Goal: Navigation & Orientation: Find specific page/section

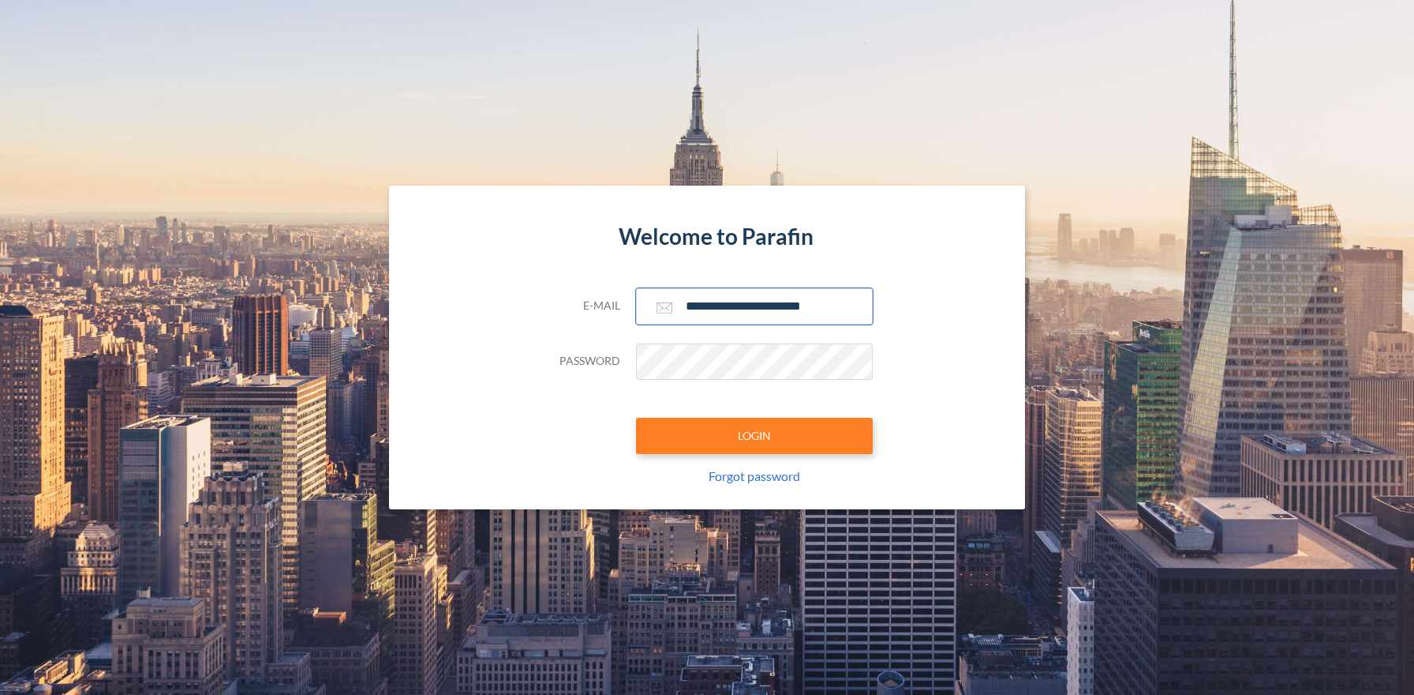
type input "**********"
click at [754, 435] on button "LOGIN" at bounding box center [754, 436] width 237 height 36
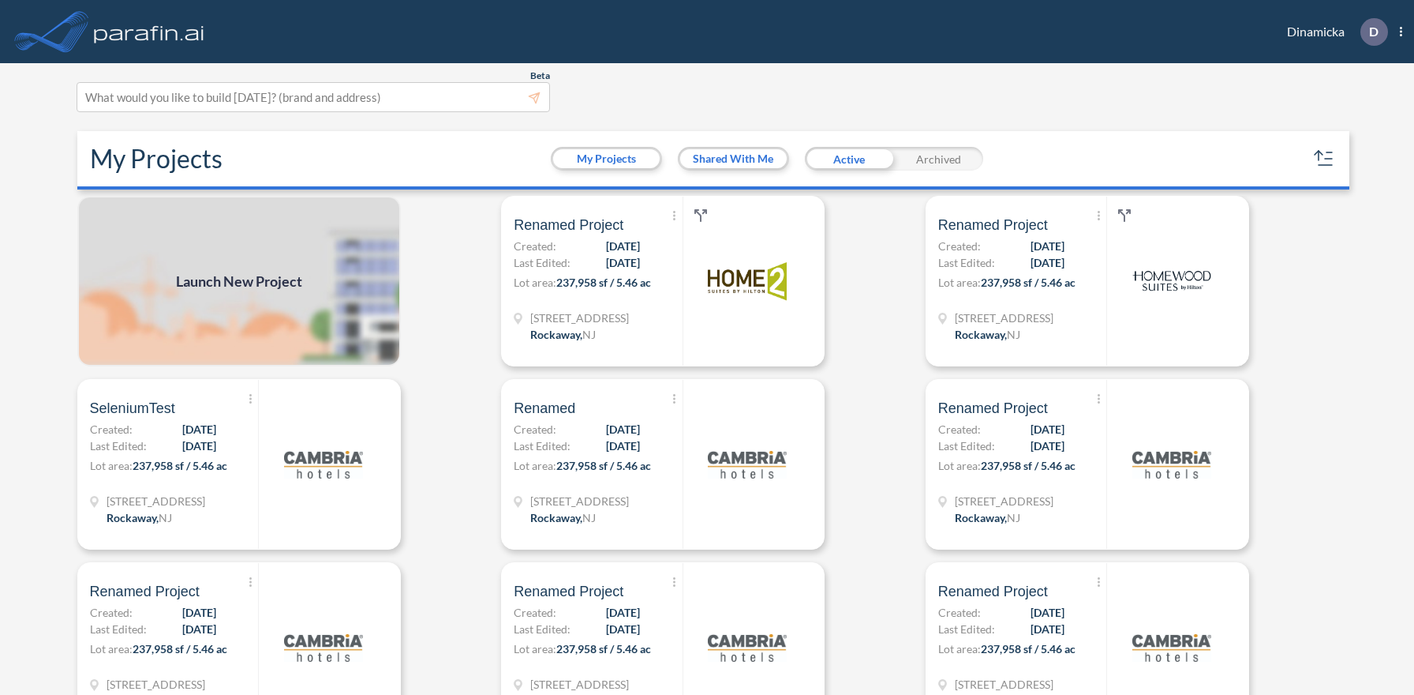
scroll to position [4, 0]
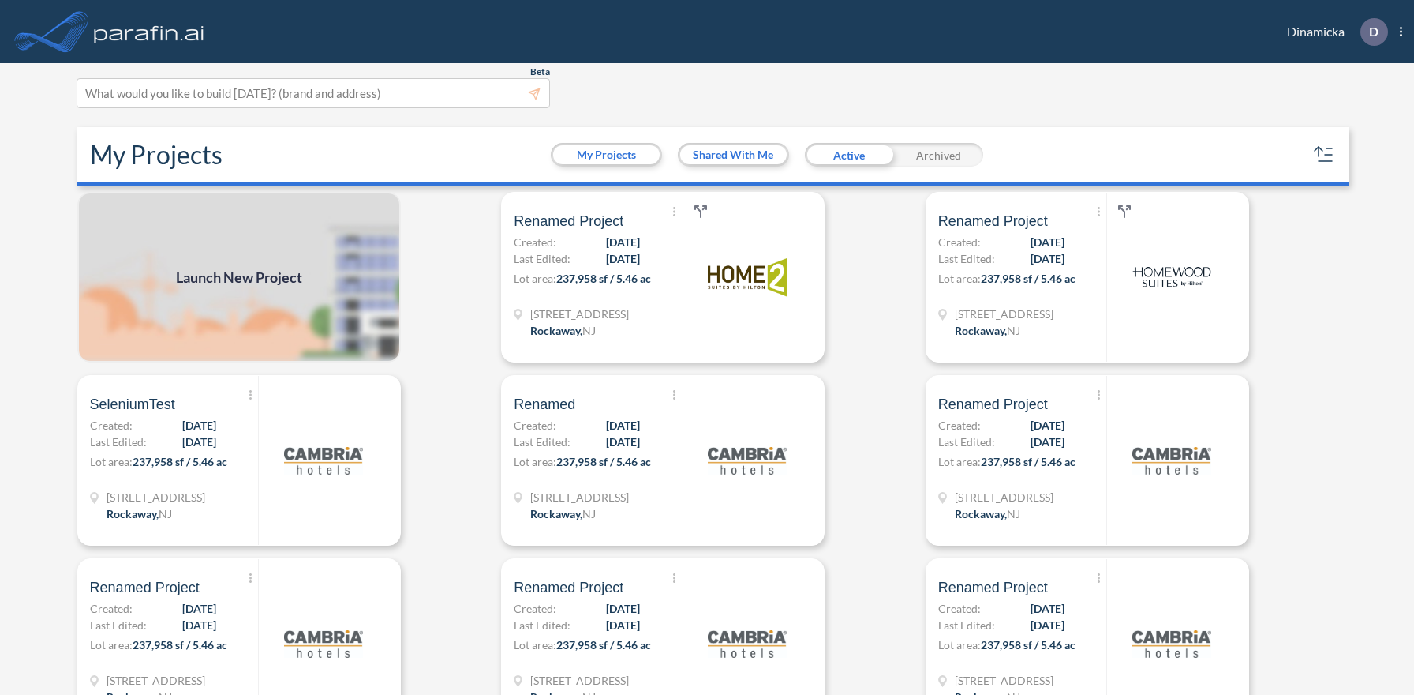
click at [938, 154] on div "Archived" at bounding box center [938, 155] width 89 height 24
